Goal: Transaction & Acquisition: Purchase product/service

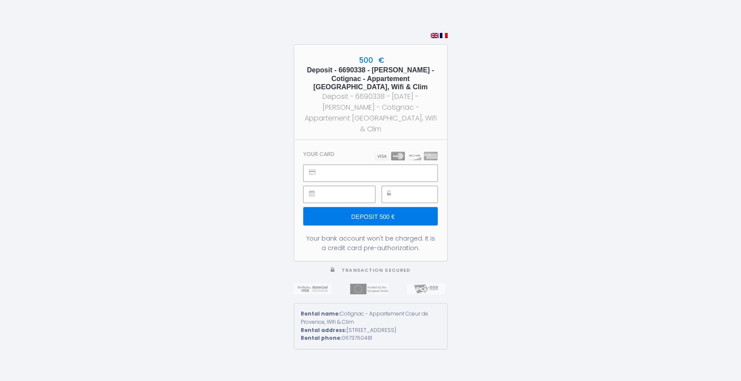
click at [508, 116] on div "500 € Deposit - 6690338 - [PERSON_NAME] - Cotignac - Appartement Cœur de Proven…" at bounding box center [370, 190] width 741 height 381
click at [319, 193] on div at bounding box center [340, 194] width 72 height 17
click at [519, 167] on div "500 € Deposit - 6690338 - [PERSON_NAME] - Cotignac - Appartement Cœur de Proven…" at bounding box center [370, 190] width 741 height 381
click at [387, 216] on input "Deposit 500 €" at bounding box center [371, 216] width 134 height 18
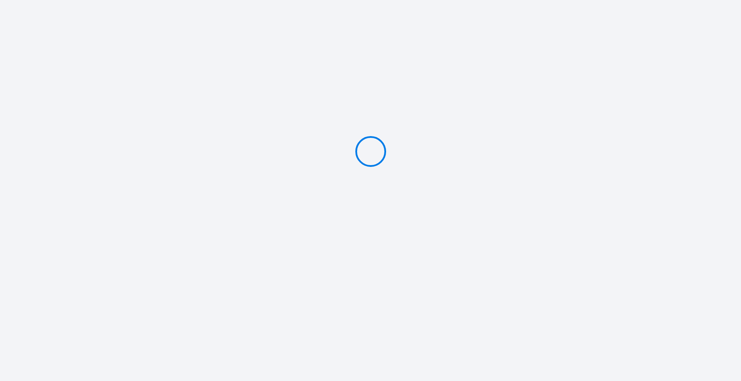
type input "Deposit 500 €"
drag, startPoint x: 371, startPoint y: 163, endPoint x: 367, endPoint y: 175, distance: 12.6
click at [367, 175] on div at bounding box center [370, 151] width 741 height 303
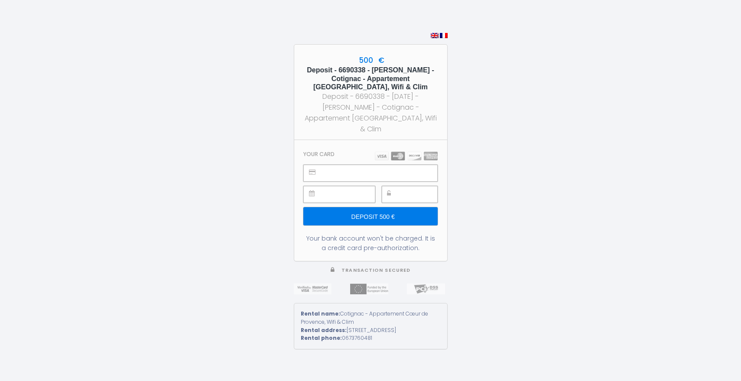
click at [447, 115] on div "500 € Deposit - 6690338 - [PERSON_NAME] - Cotignac - Appartement Cœur de Proven…" at bounding box center [370, 190] width 741 height 381
click at [310, 169] on icon at bounding box center [312, 172] width 7 height 6
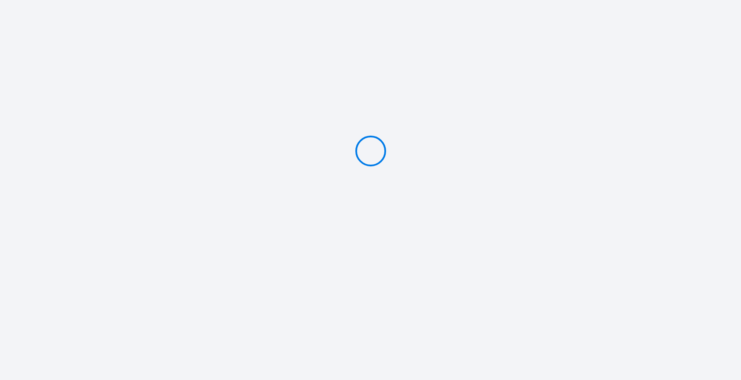
type input "Deposit 500 €"
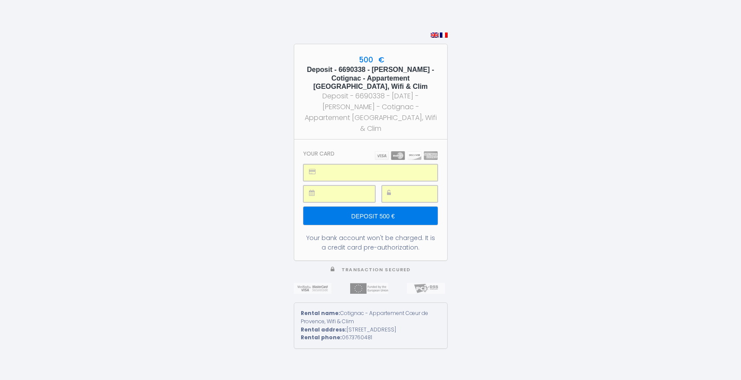
click at [398, 211] on input "Deposit 500 €" at bounding box center [371, 216] width 134 height 18
